Goal: Check status: Check status

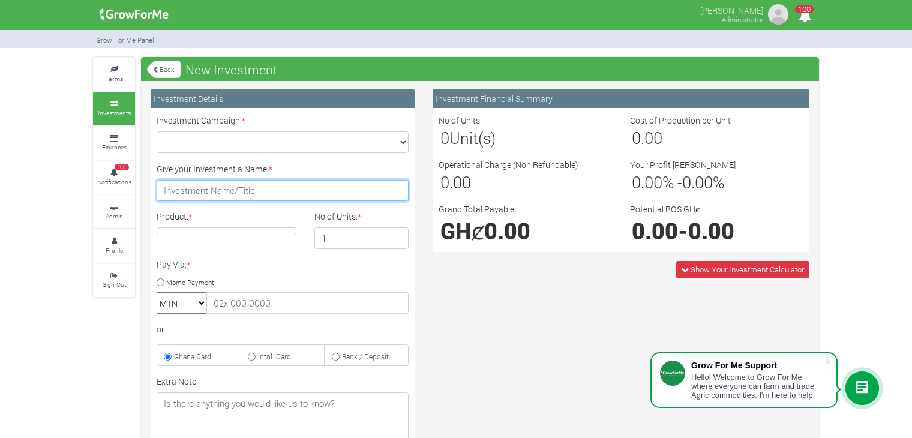
click at [239, 194] on input "Give your Investment a Name: *" at bounding box center [283, 191] width 252 height 22
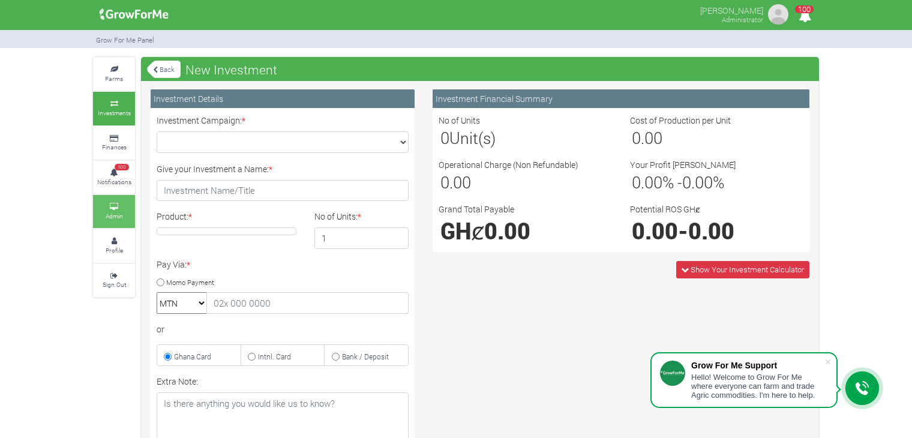
click at [115, 208] on link "Admin" at bounding box center [114, 211] width 42 height 33
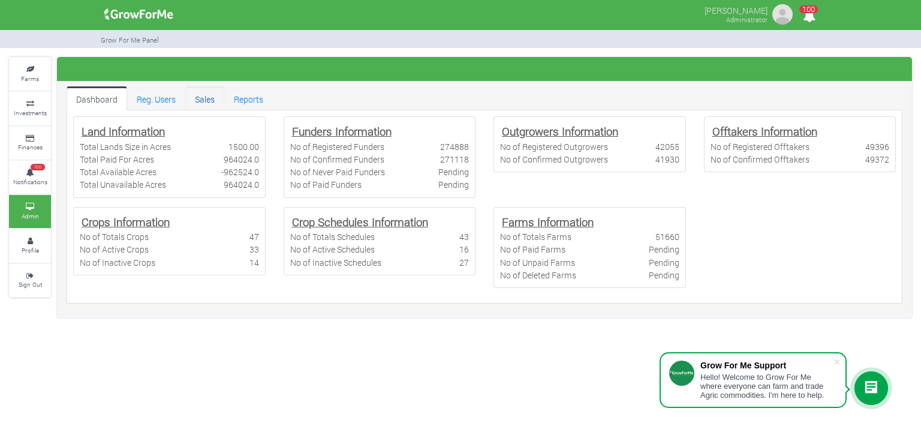
click at [205, 101] on link "Sales" at bounding box center [204, 98] width 39 height 24
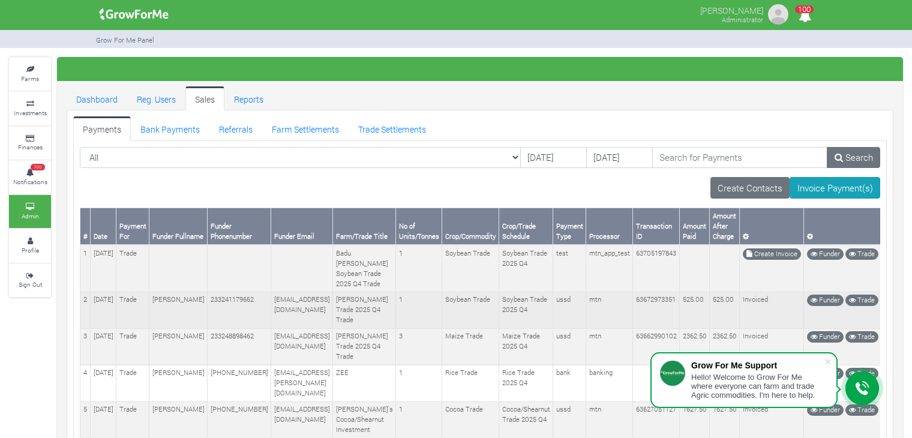
click at [309, 308] on td "233241179662@growforme.com" at bounding box center [302, 310] width 62 height 37
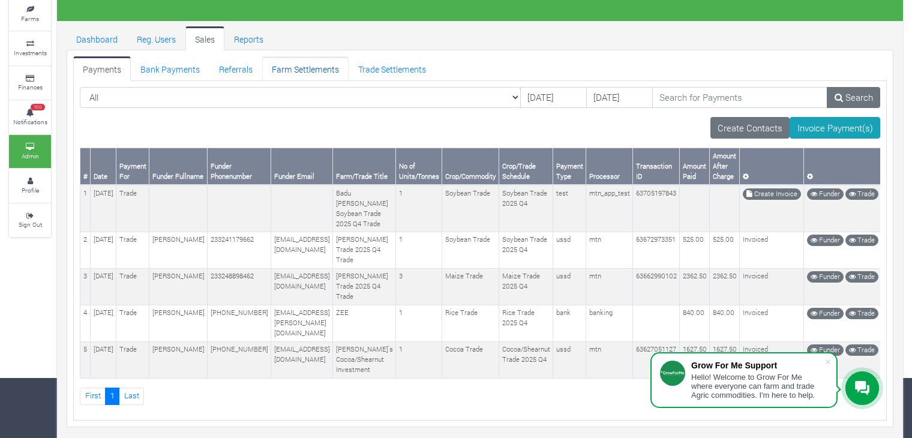
click at [322, 62] on link "Farm Settlements" at bounding box center [305, 68] width 86 height 24
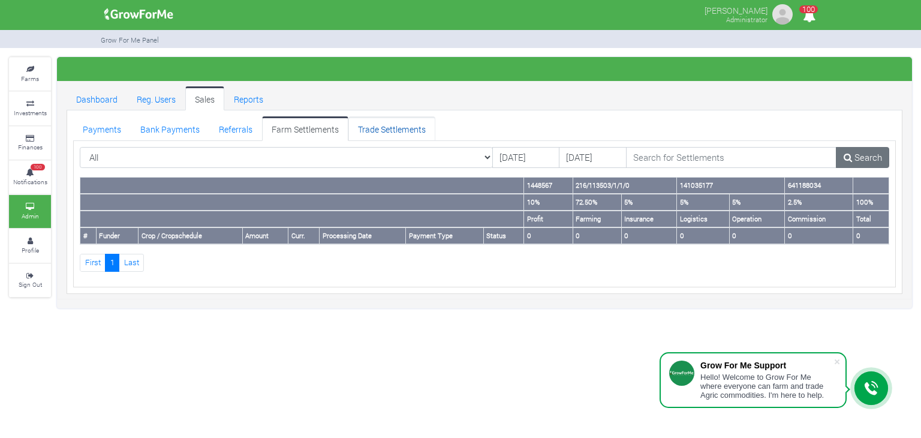
click at [386, 125] on link "Trade Settlements" at bounding box center [392, 128] width 87 height 24
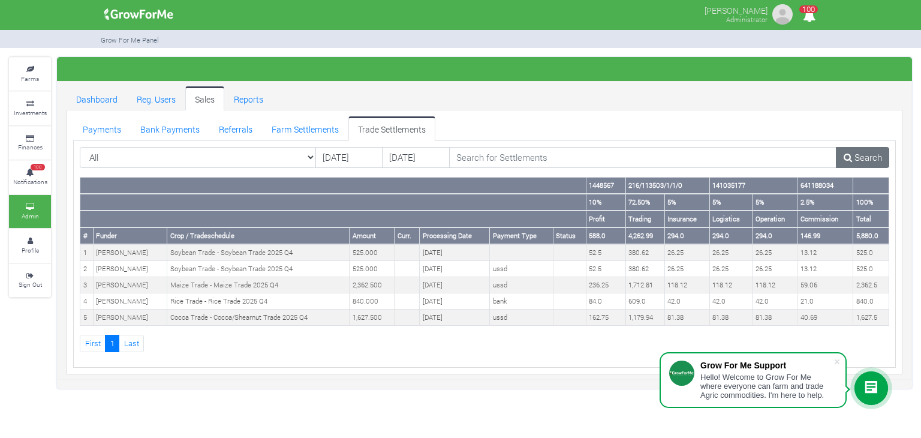
click at [391, 139] on link "Trade Settlements" at bounding box center [392, 128] width 87 height 24
drag, startPoint x: 0, startPoint y: 0, endPoint x: 391, endPoint y: 139, distance: 414.4
click at [391, 139] on link "Trade Settlements" at bounding box center [392, 128] width 87 height 24
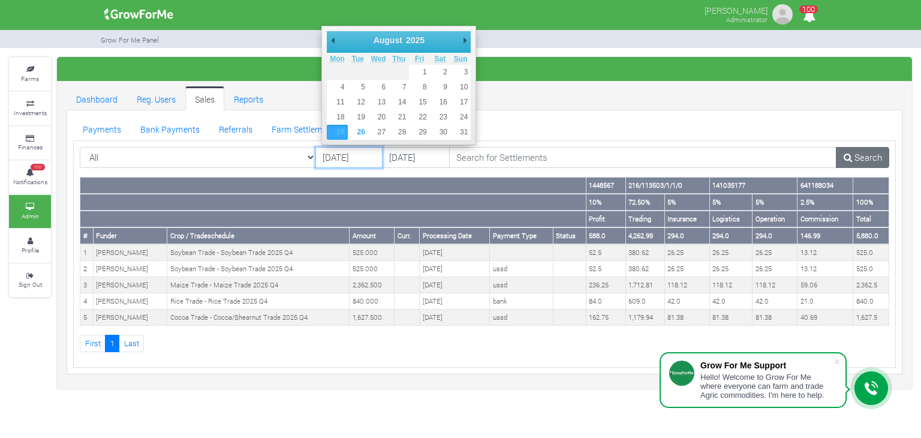
click at [346, 159] on input "[DATE]" at bounding box center [350, 158] width 68 height 22
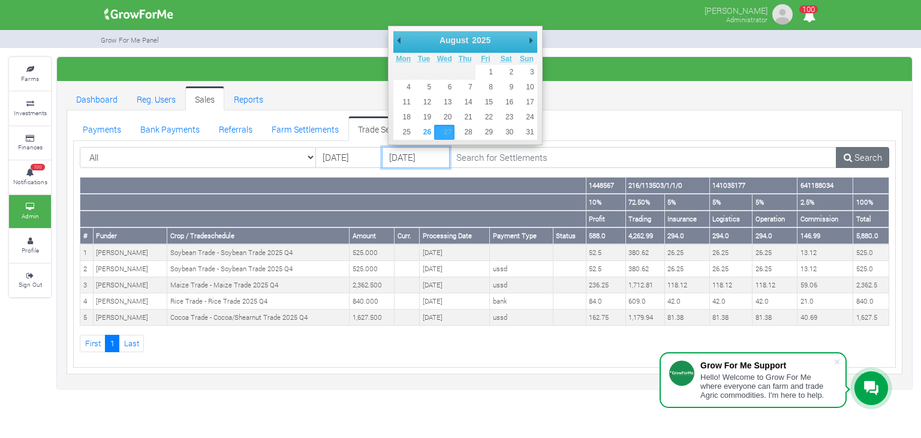
click at [426, 157] on input "27/08/2025" at bounding box center [416, 158] width 68 height 22
type input "[DATE]"
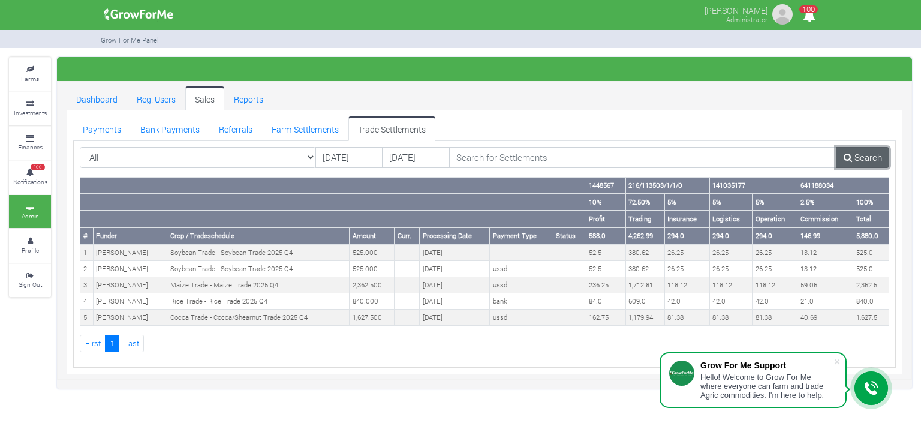
click at [856, 160] on link "Search" at bounding box center [862, 158] width 53 height 22
